Goal: Communication & Community: Answer question/provide support

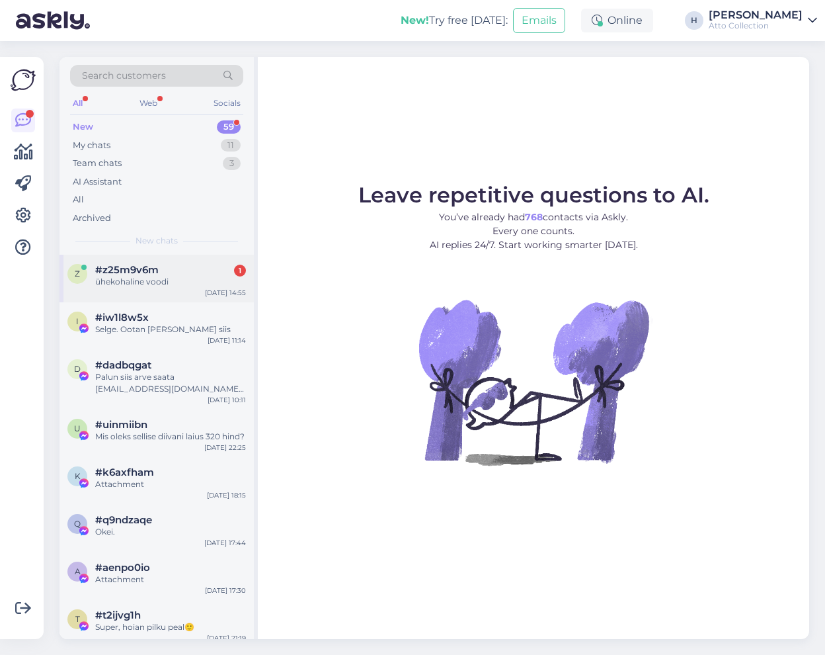
click at [104, 269] on span "#z25m9v6m" at bounding box center [126, 270] width 63 height 12
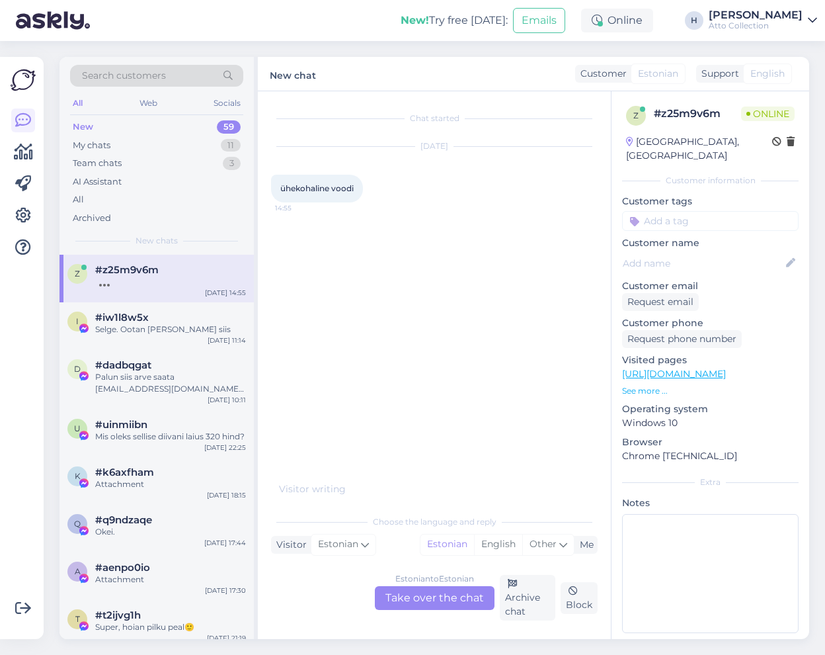
click at [424, 595] on div "Estonian to Estonian Take over the chat" at bounding box center [435, 598] width 120 height 24
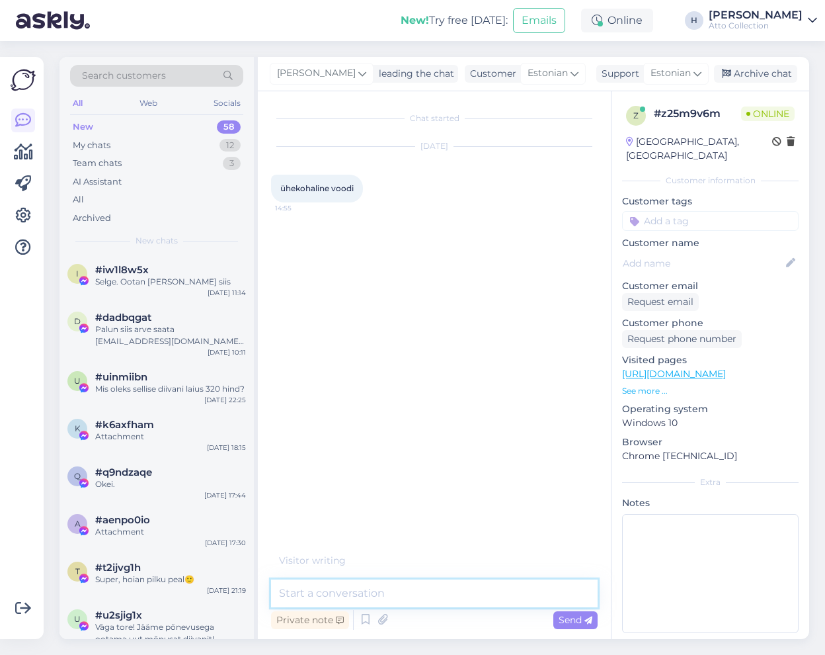
click at [335, 593] on textarea at bounding box center [434, 593] width 327 height 28
type textarea "Tere! Natuke rohkem infot paluks"
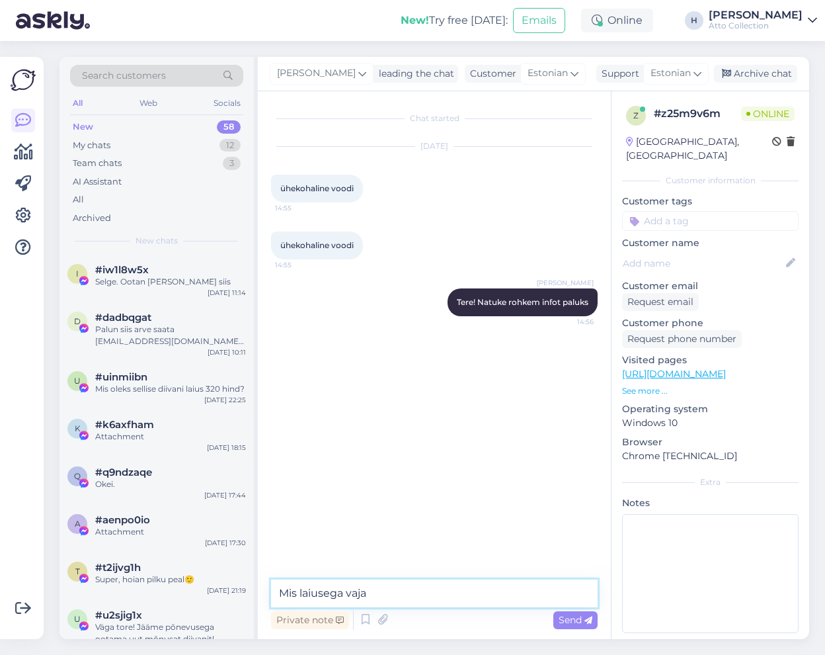
type textarea "Mis laiusega vaja?"
click at [366, 591] on textarea at bounding box center [434, 593] width 327 height 28
paste textarea "[URL][DOMAIN_NAME]"
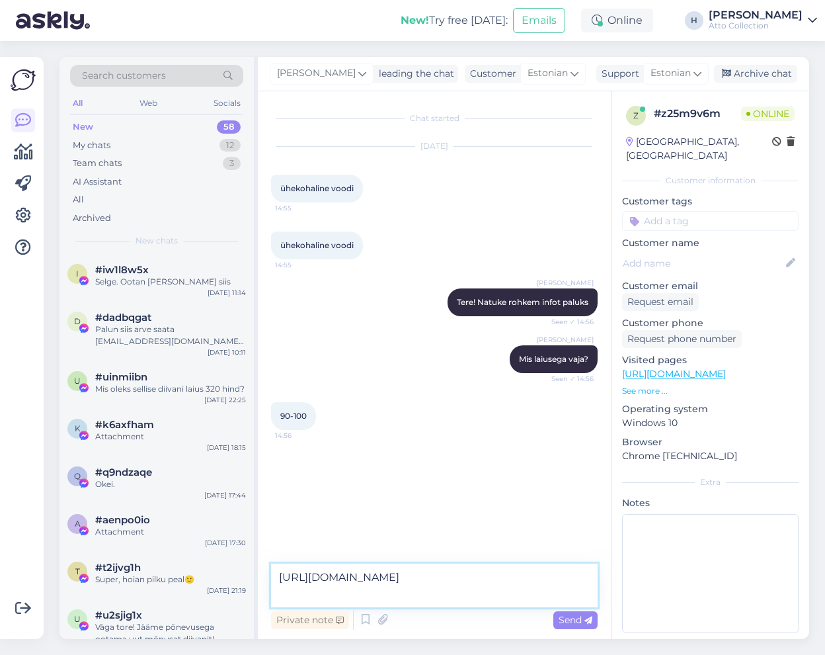
click at [473, 581] on textarea "[URL][DOMAIN_NAME]" at bounding box center [434, 585] width 327 height 44
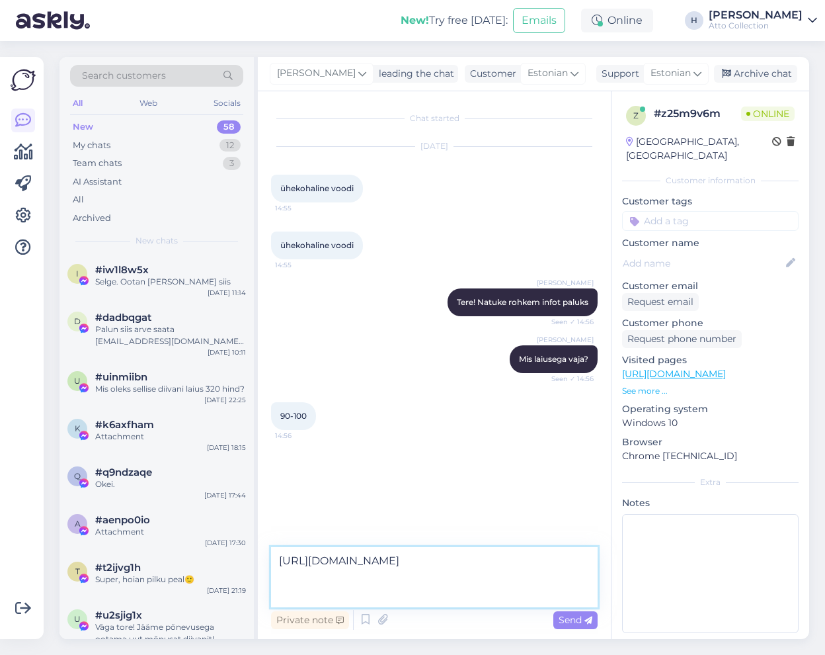
paste textarea "[URL][DOMAIN_NAME]"
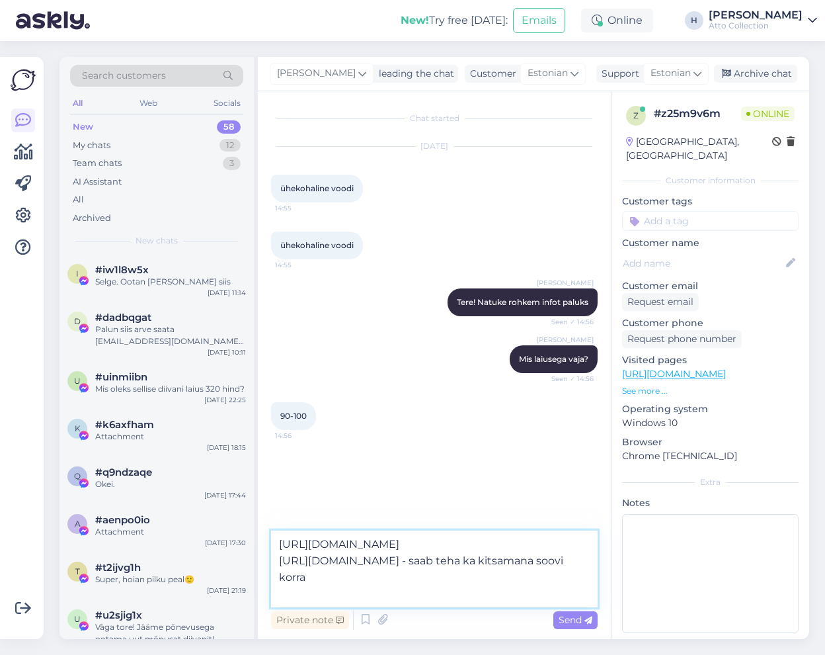
type textarea "[URL][DOMAIN_NAME] [URL][DOMAIN_NAME] - saab teha ka kitsamana soovi korral"
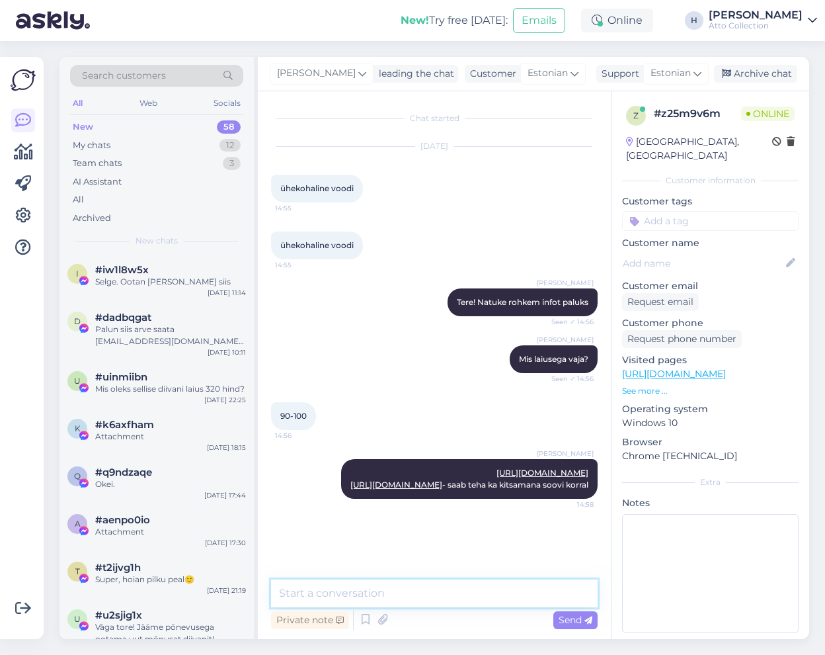
click at [352, 595] on textarea at bounding box center [434, 593] width 327 height 28
type textarea "[PERSON_NAME] ka eritellimusena vastavalt soovidele"
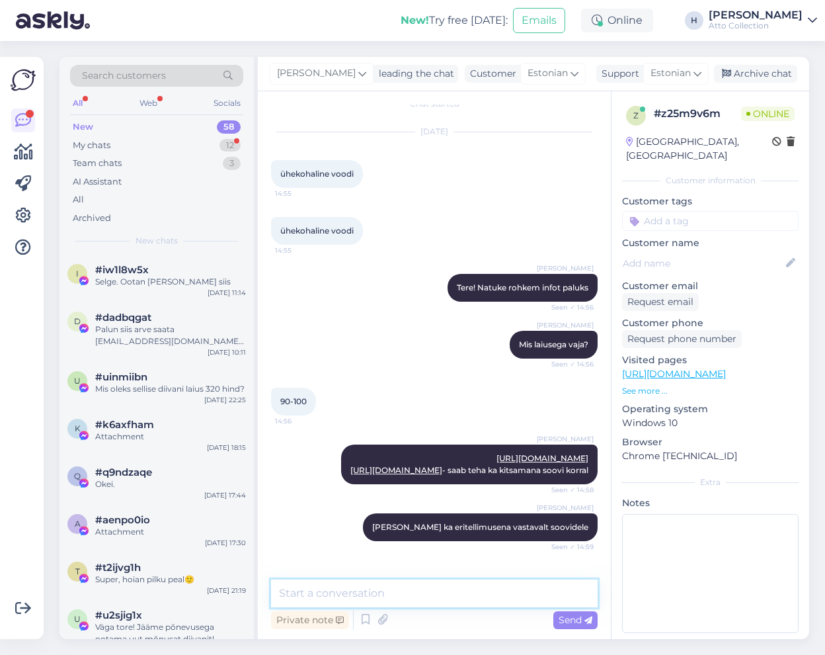
scroll to position [71, 0]
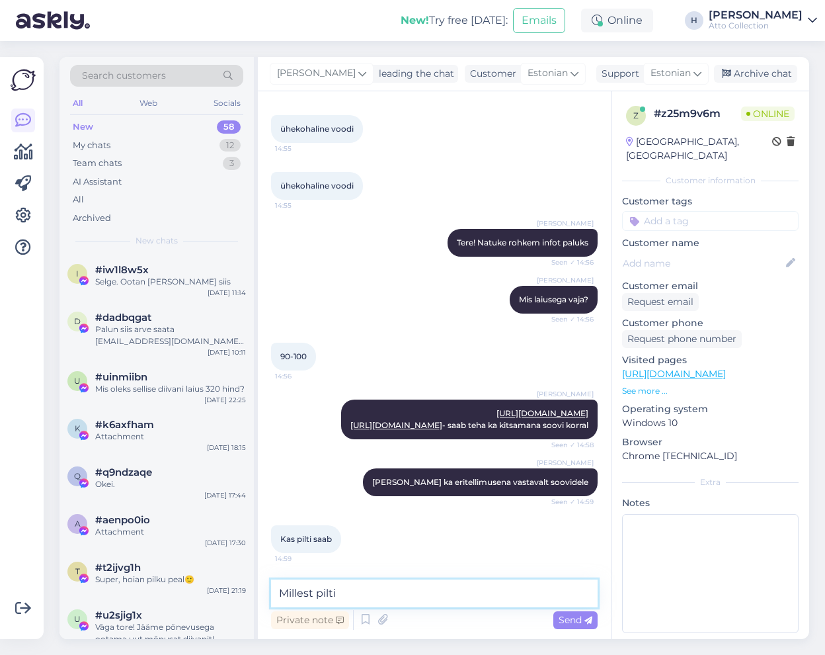
type textarea "Millest pilti?"
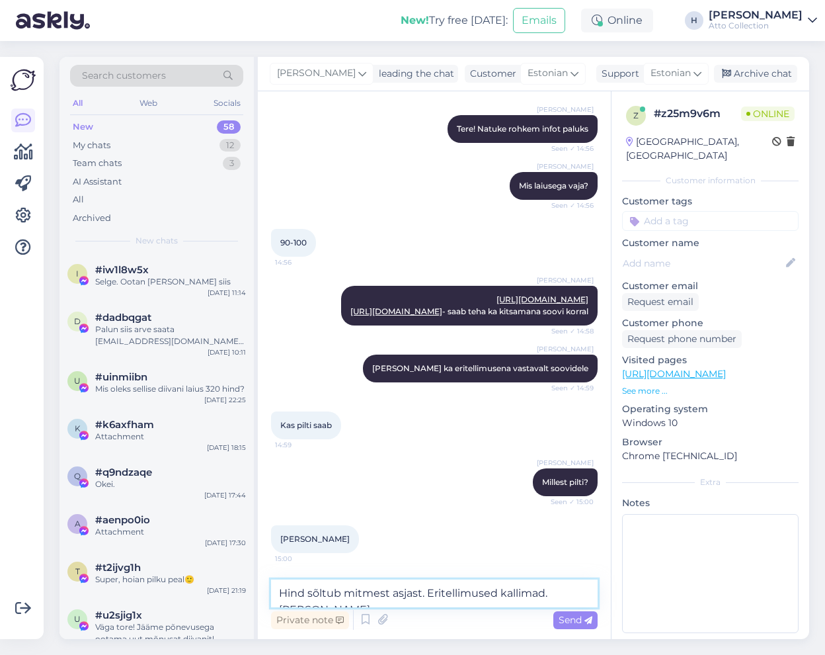
scroll to position [199, 0]
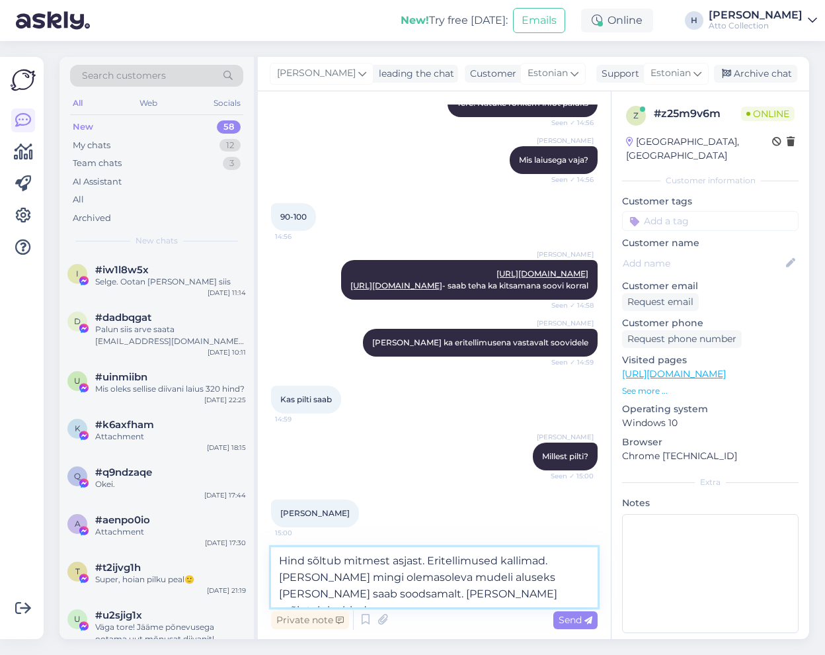
type textarea "Hind sõltub mitmest asjast. Eritellimused kallimad. [PERSON_NAME] mingi olemaso…"
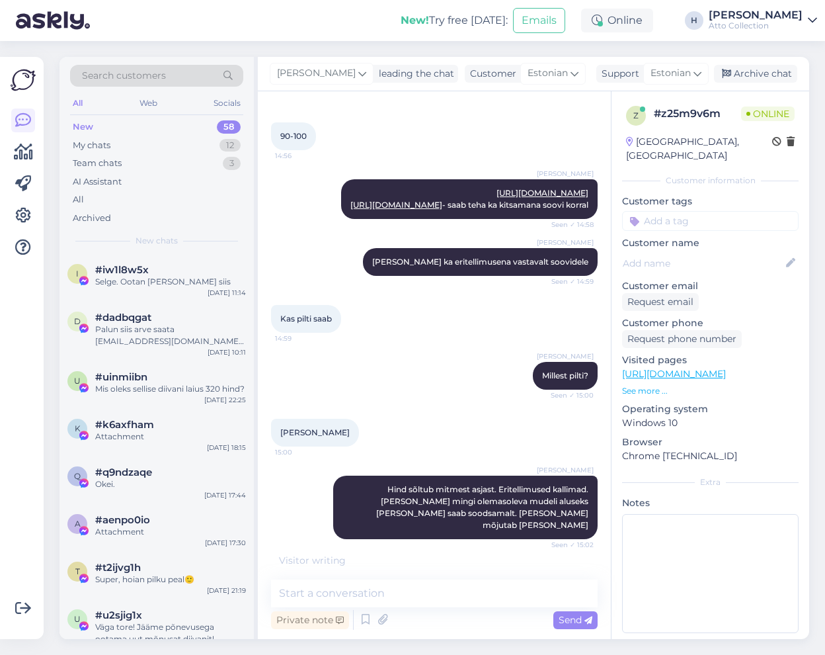
scroll to position [323, 0]
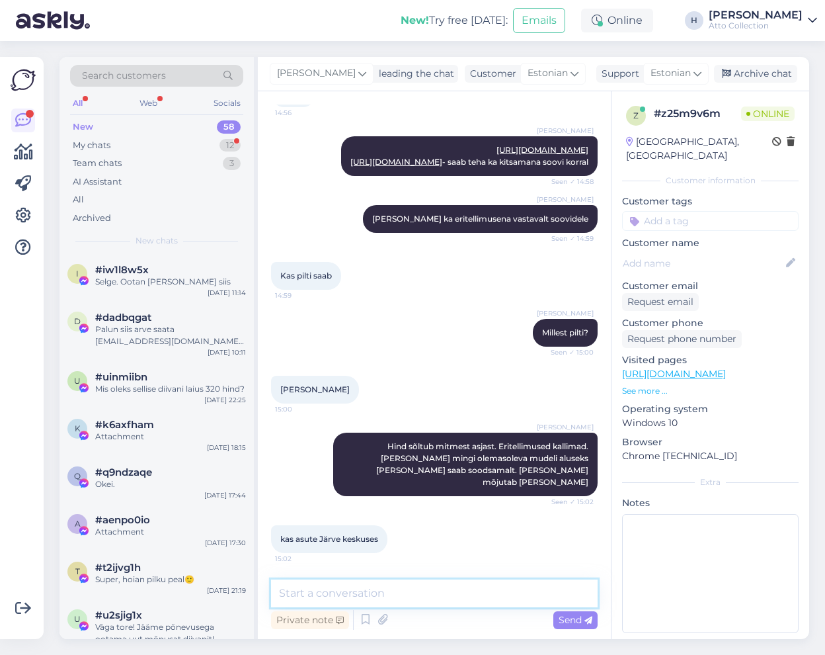
click at [372, 593] on textarea at bounding box center [434, 593] width 327 height 28
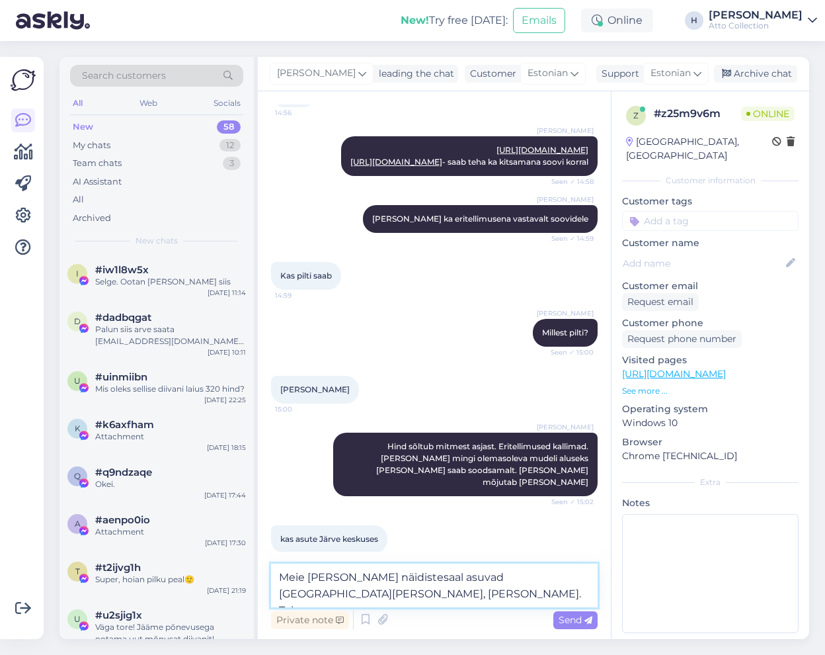
scroll to position [337, 0]
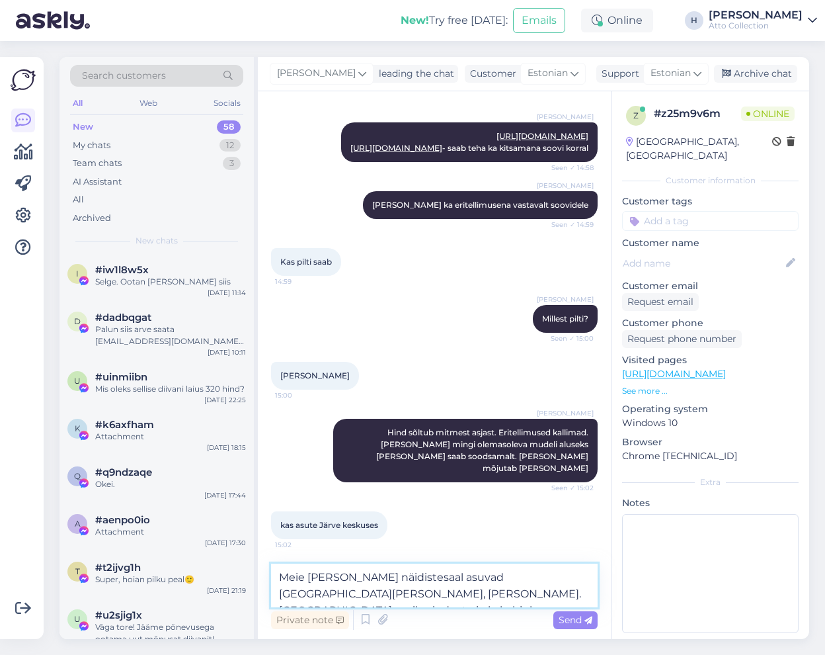
type textarea "Meie [PERSON_NAME] näidistesaal asuvad [GEOGRAPHIC_DATA][PERSON_NAME], [PERSON_…"
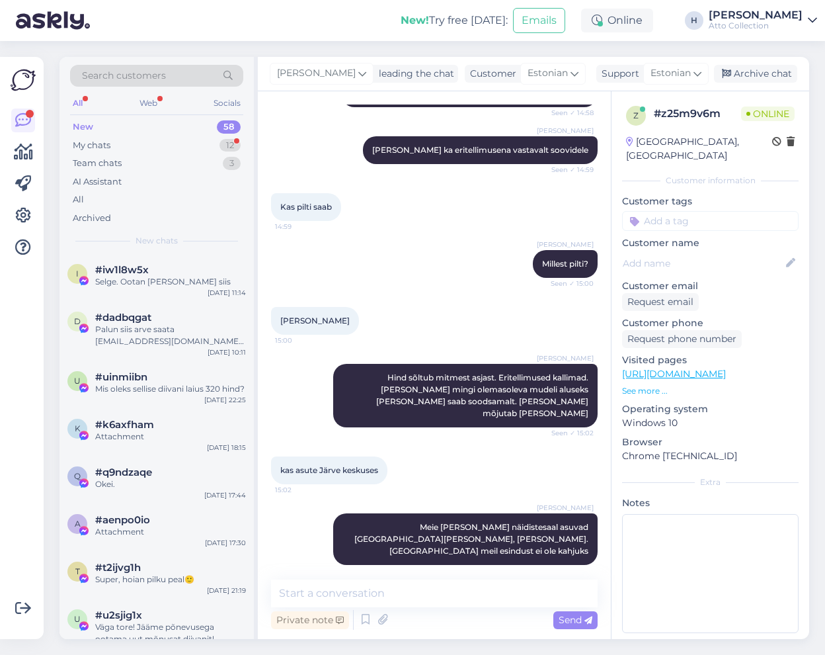
scroll to position [448, 0]
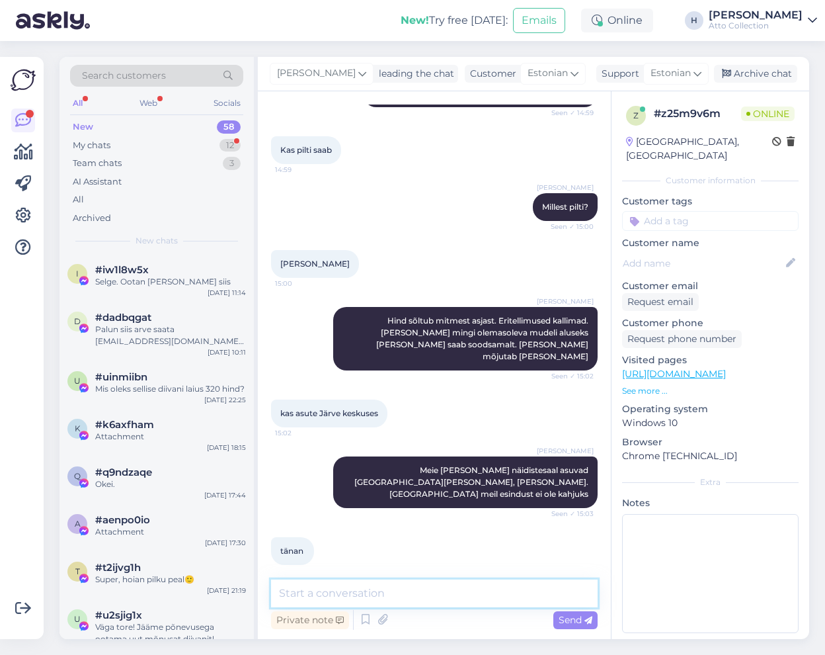
click at [313, 593] on textarea at bounding box center [434, 593] width 327 height 28
